Goal: Information Seeking & Learning: Understand process/instructions

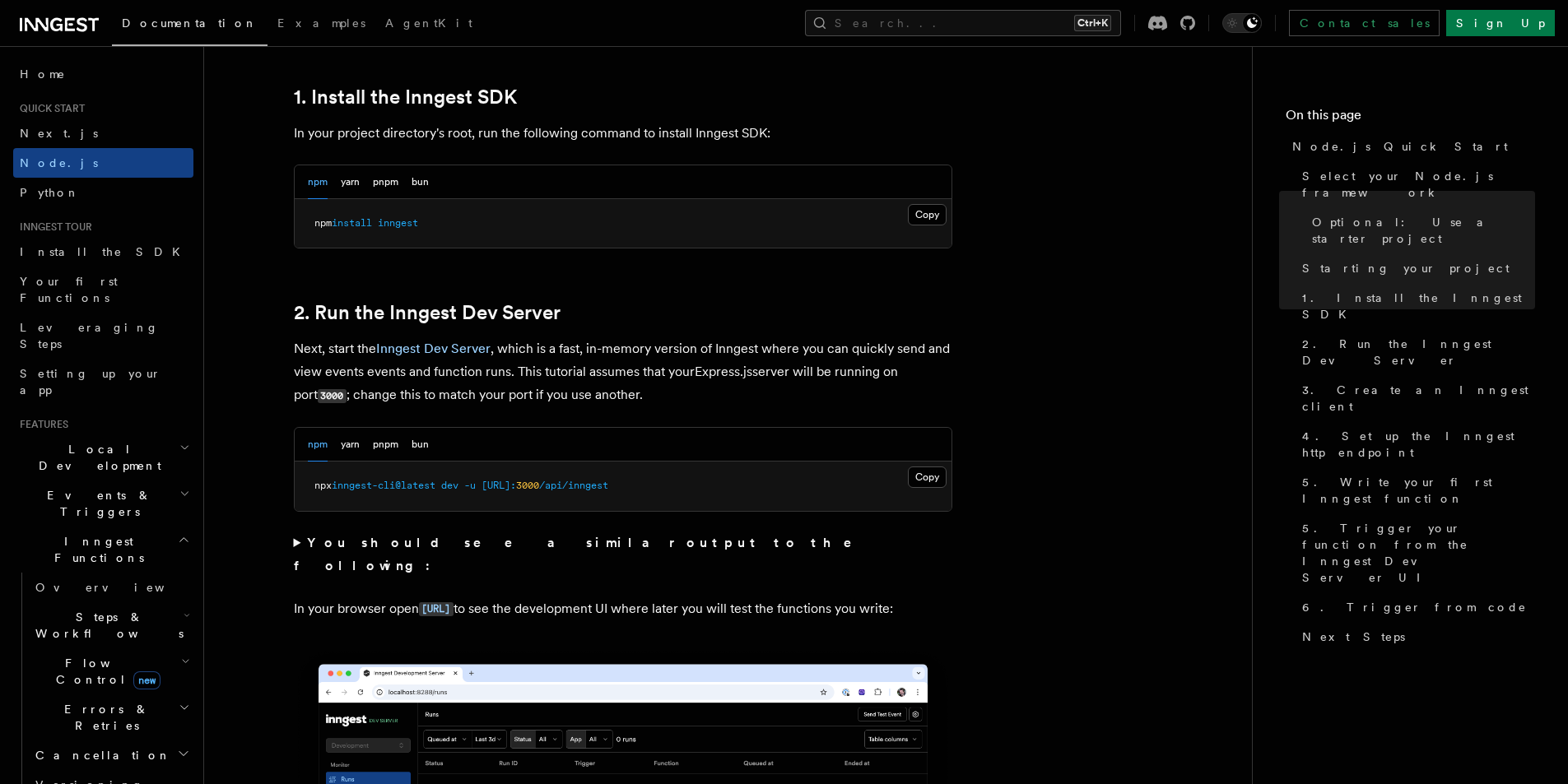
scroll to position [1070, 0]
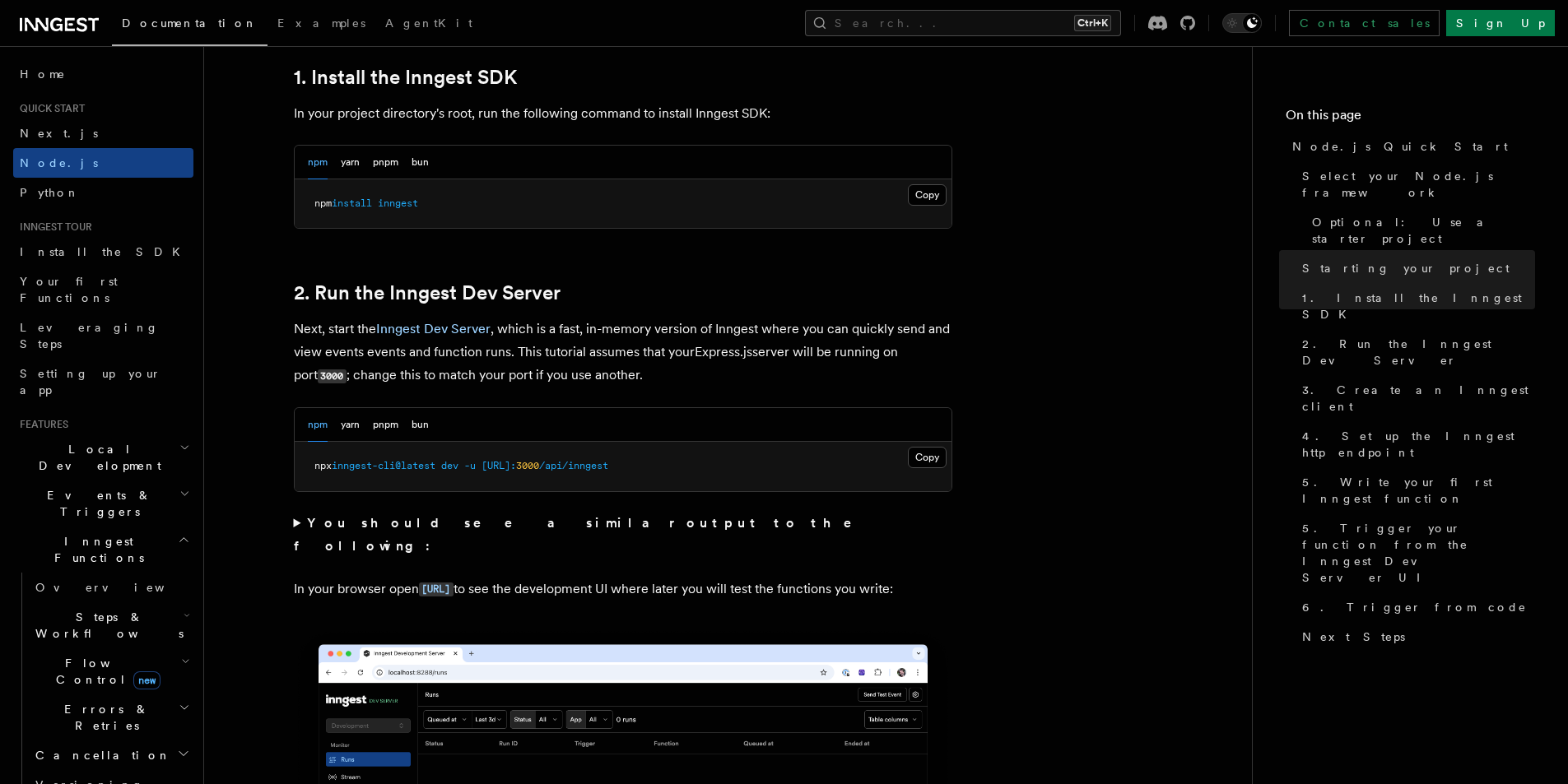
click at [913, 207] on pre "npm install inngest" at bounding box center [623, 204] width 657 height 50
click at [919, 202] on button "Copy Copied" at bounding box center [927, 195] width 39 height 21
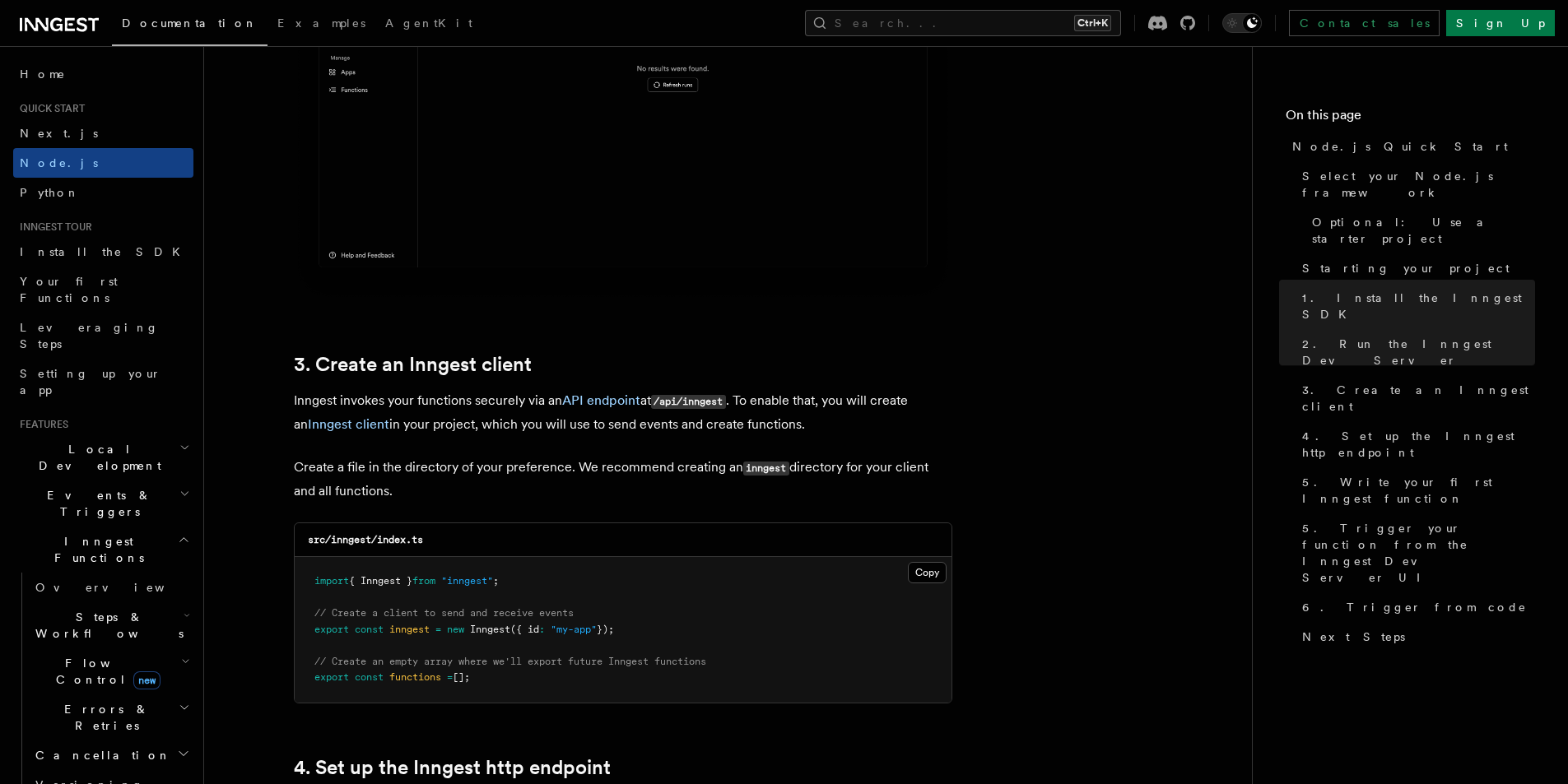
scroll to position [2140, 0]
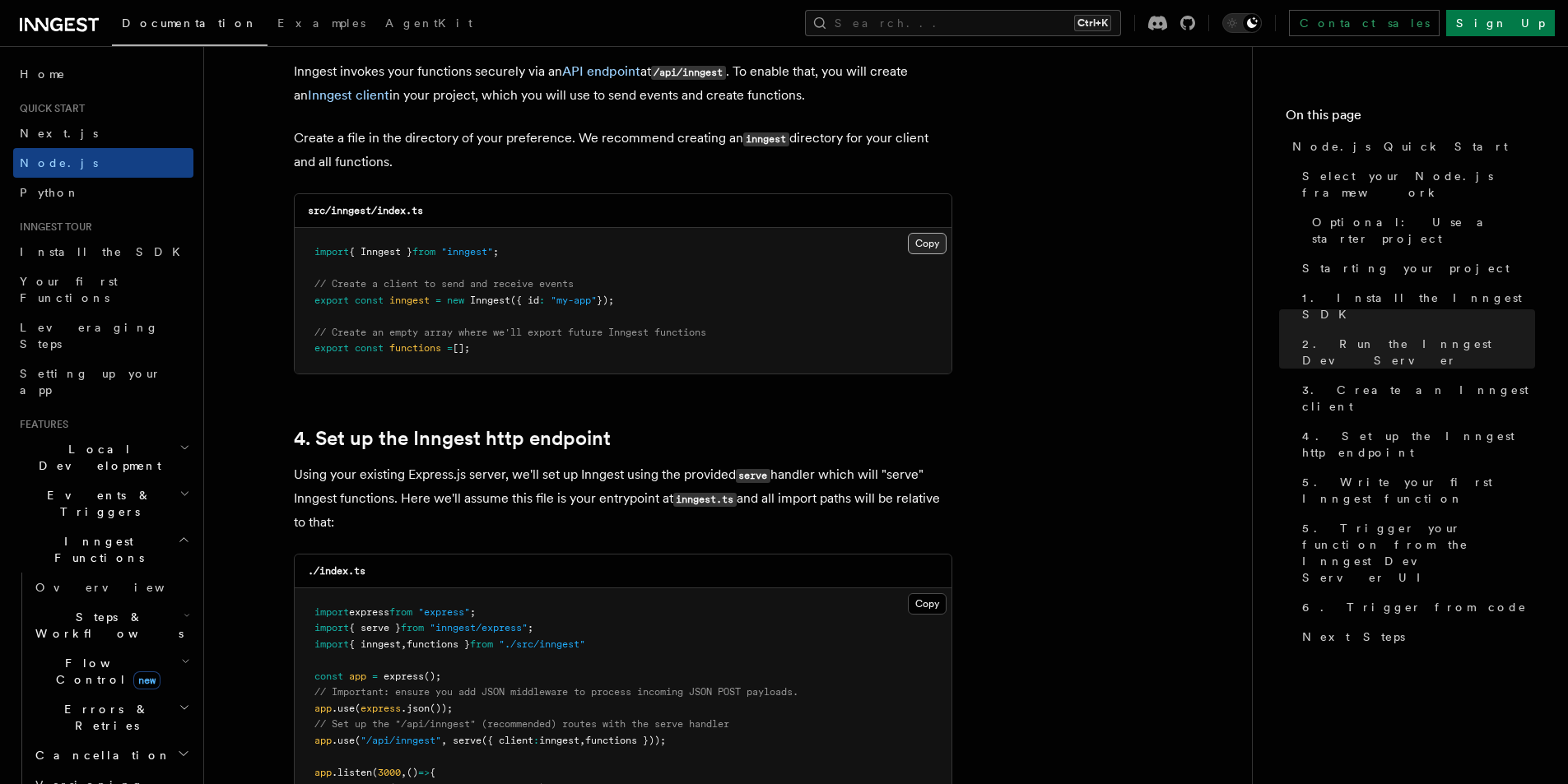
click at [925, 239] on button "Copy Copied" at bounding box center [927, 243] width 39 height 21
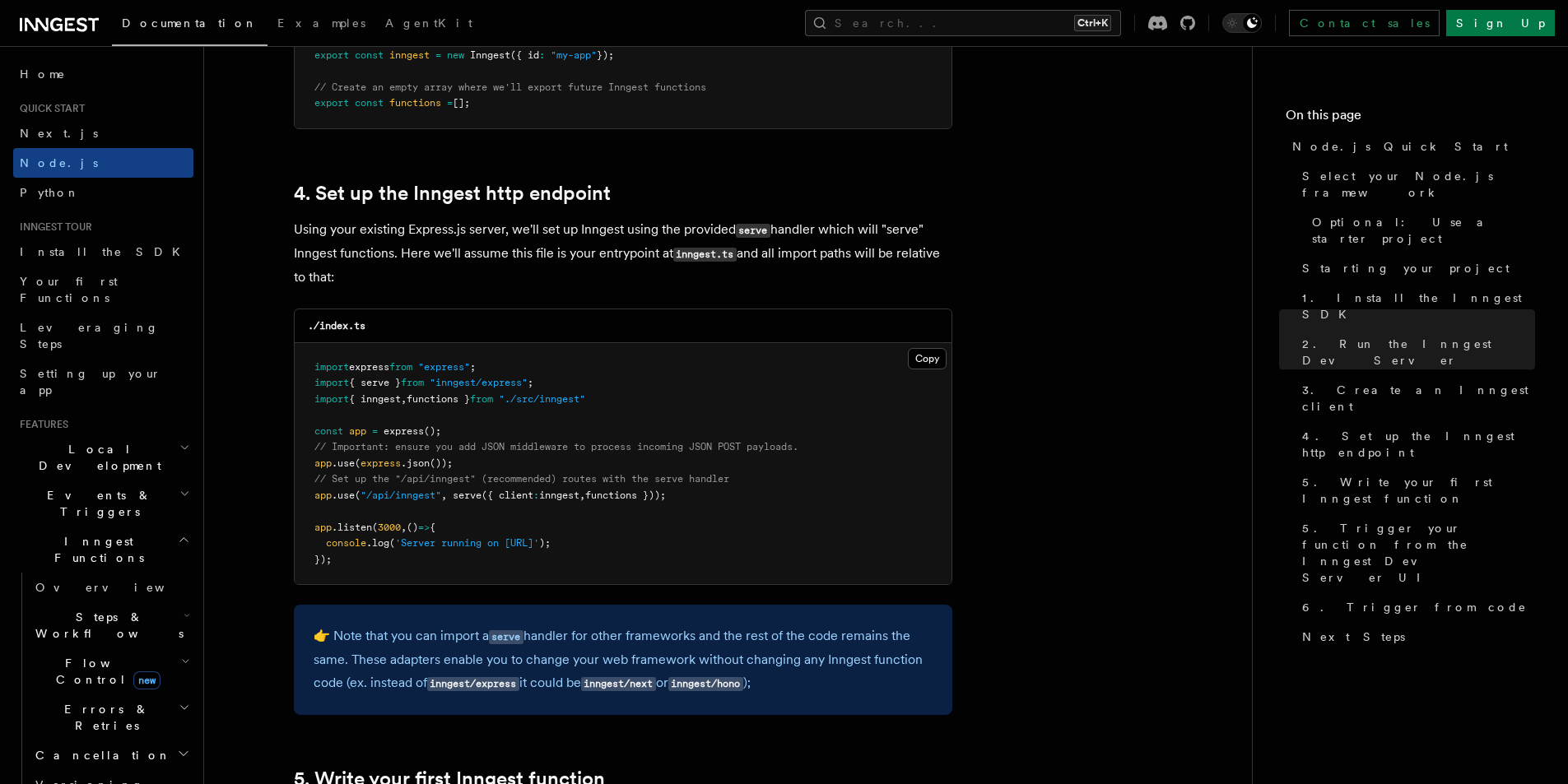
scroll to position [2387, 0]
drag, startPoint x: 693, startPoint y: 491, endPoint x: 454, endPoint y: 491, distance: 239.0
click at [454, 491] on pre "import express from "express" ; import { serve } from "inngest/express" ; impor…" at bounding box center [623, 463] width 657 height 242
copy span "serve ({ client : inngest , functions }));"
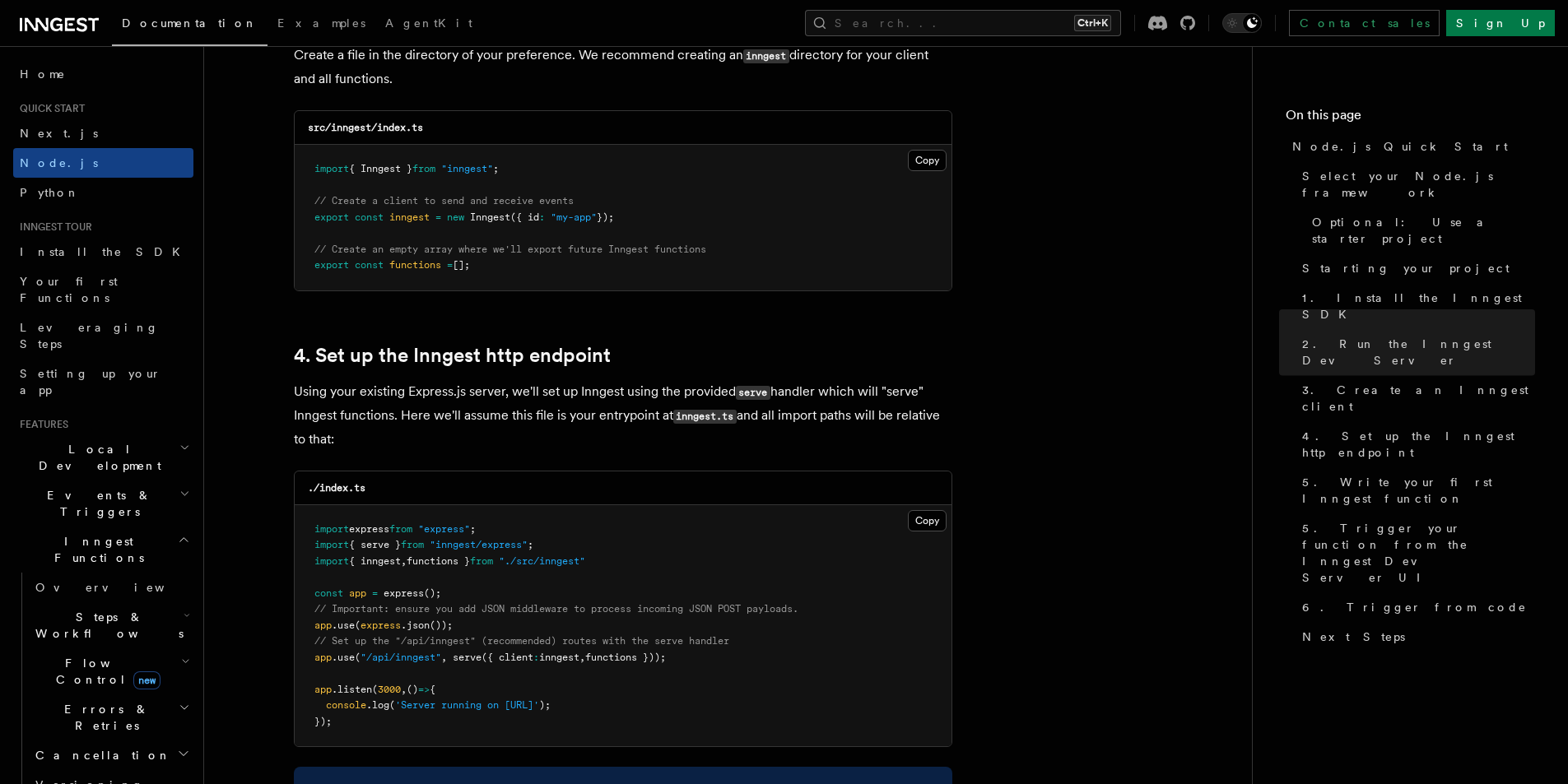
scroll to position [2223, 0]
drag, startPoint x: 616, startPoint y: 566, endPoint x: 308, endPoint y: 546, distance: 308.6
click at [308, 546] on pre "import express from "express" ; import { serve } from "inngest/express" ; impor…" at bounding box center [623, 627] width 657 height 242
copy code "import { serve } from "inngest/express" ; import { inngest , functions } from "…"
